Goal: Task Accomplishment & Management: Manage account settings

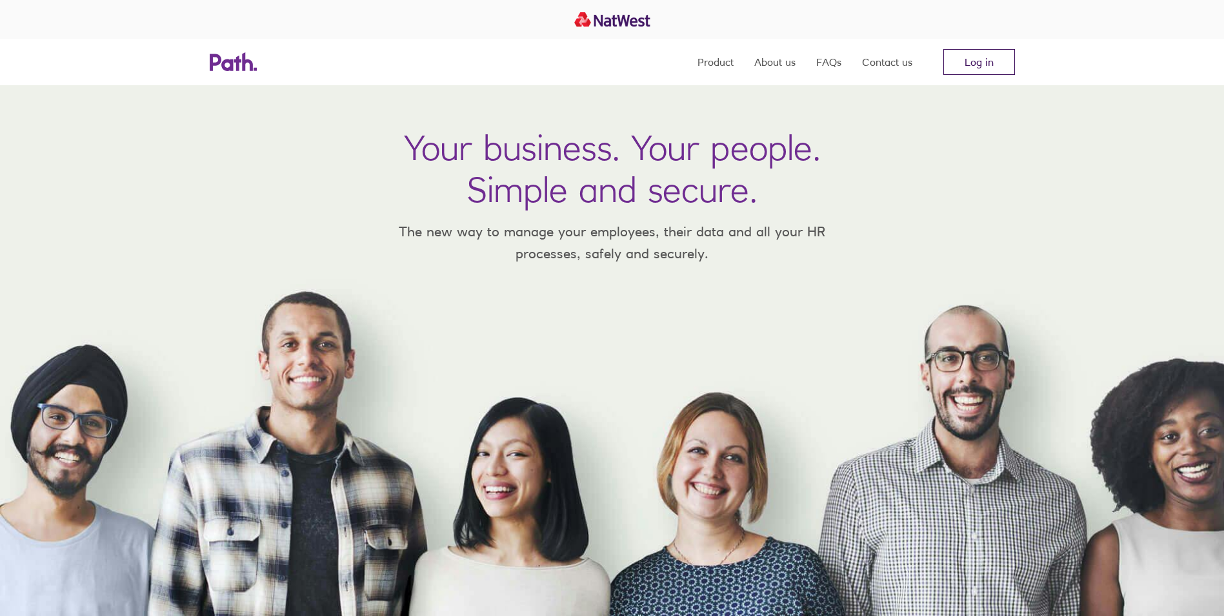
click at [989, 55] on link "Log in" at bounding box center [979, 62] width 72 height 26
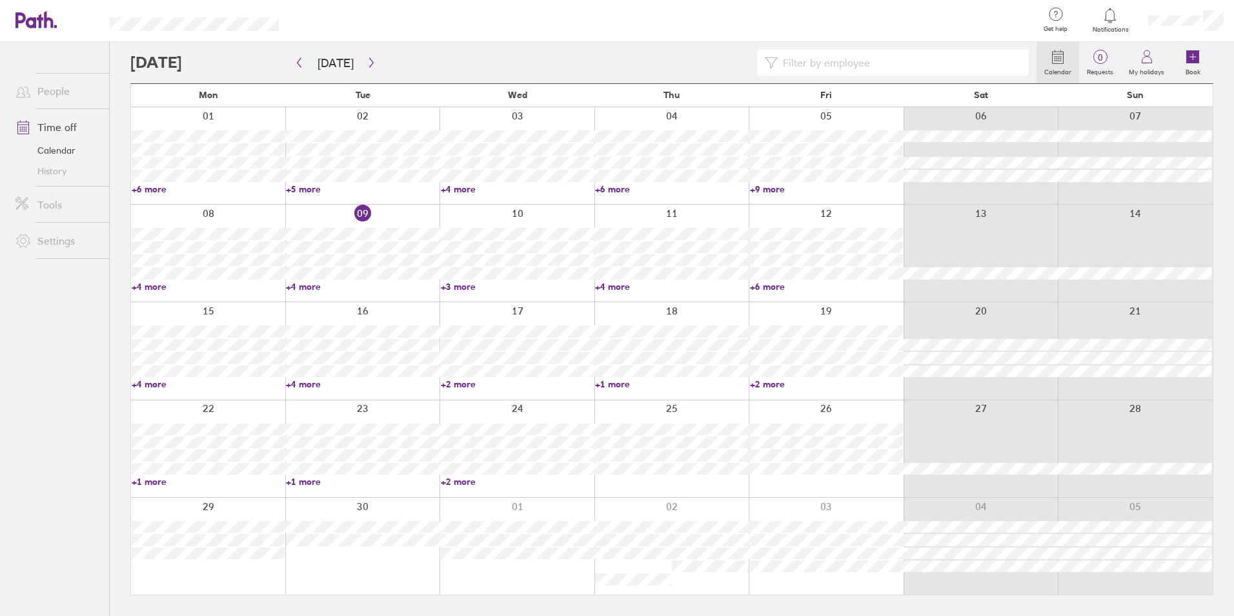
click at [307, 281] on link "+4 more" at bounding box center [362, 287] width 153 height 12
click at [59, 290] on ul "People Time off Calendar History Tools Settings" at bounding box center [54, 307] width 109 height 531
click at [771, 282] on link "+6 more" at bounding box center [826, 287] width 153 height 12
click at [620, 287] on link "+4 more" at bounding box center [671, 287] width 153 height 12
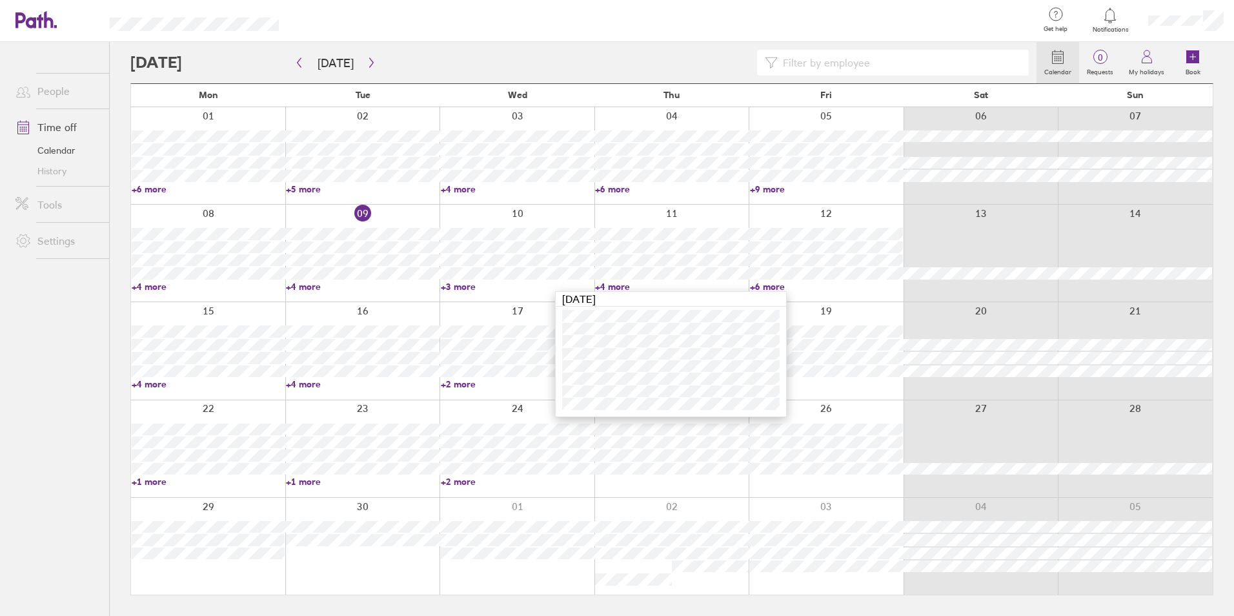
click at [81, 387] on ul "People Time off Calendar History Tools Settings" at bounding box center [54, 307] width 109 height 531
click at [458, 384] on link "+2 more" at bounding box center [517, 384] width 153 height 12
